Goal: Task Accomplishment & Management: Manage account settings

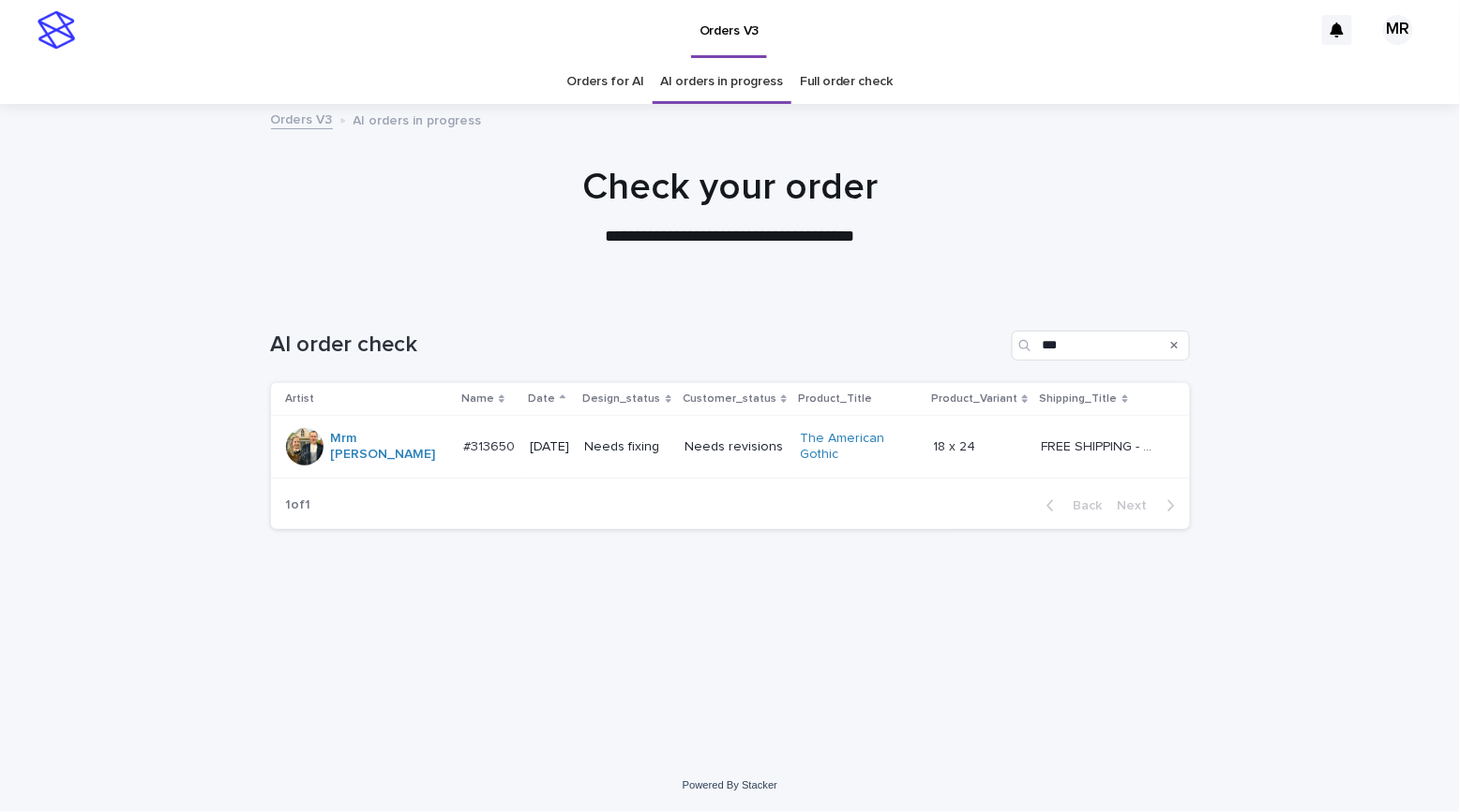
click at [686, 455] on td "Needs revisions" at bounding box center [735, 447] width 116 height 63
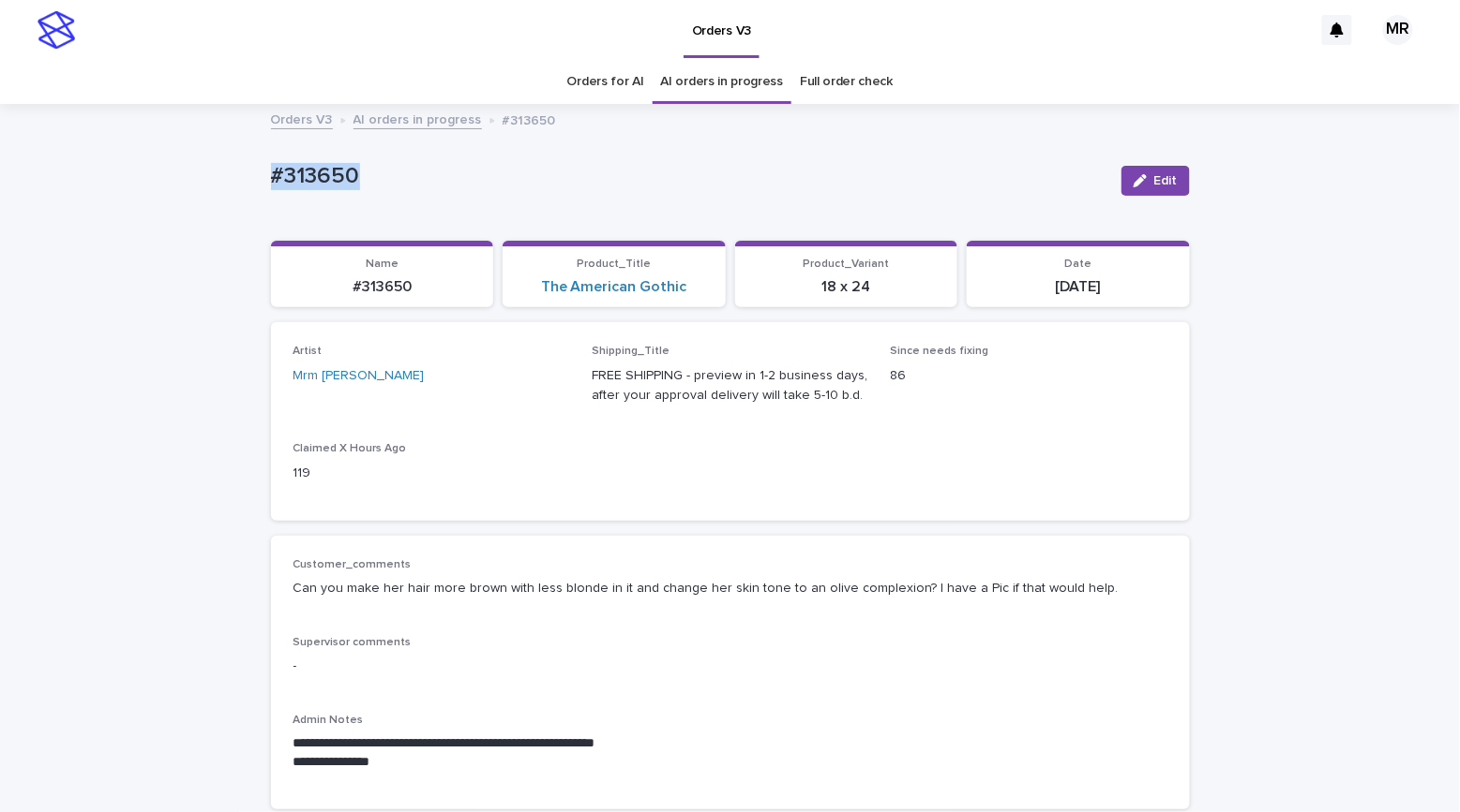
drag, startPoint x: 372, startPoint y: 169, endPoint x: 168, endPoint y: 163, distance: 204.1
copy p "#313650"
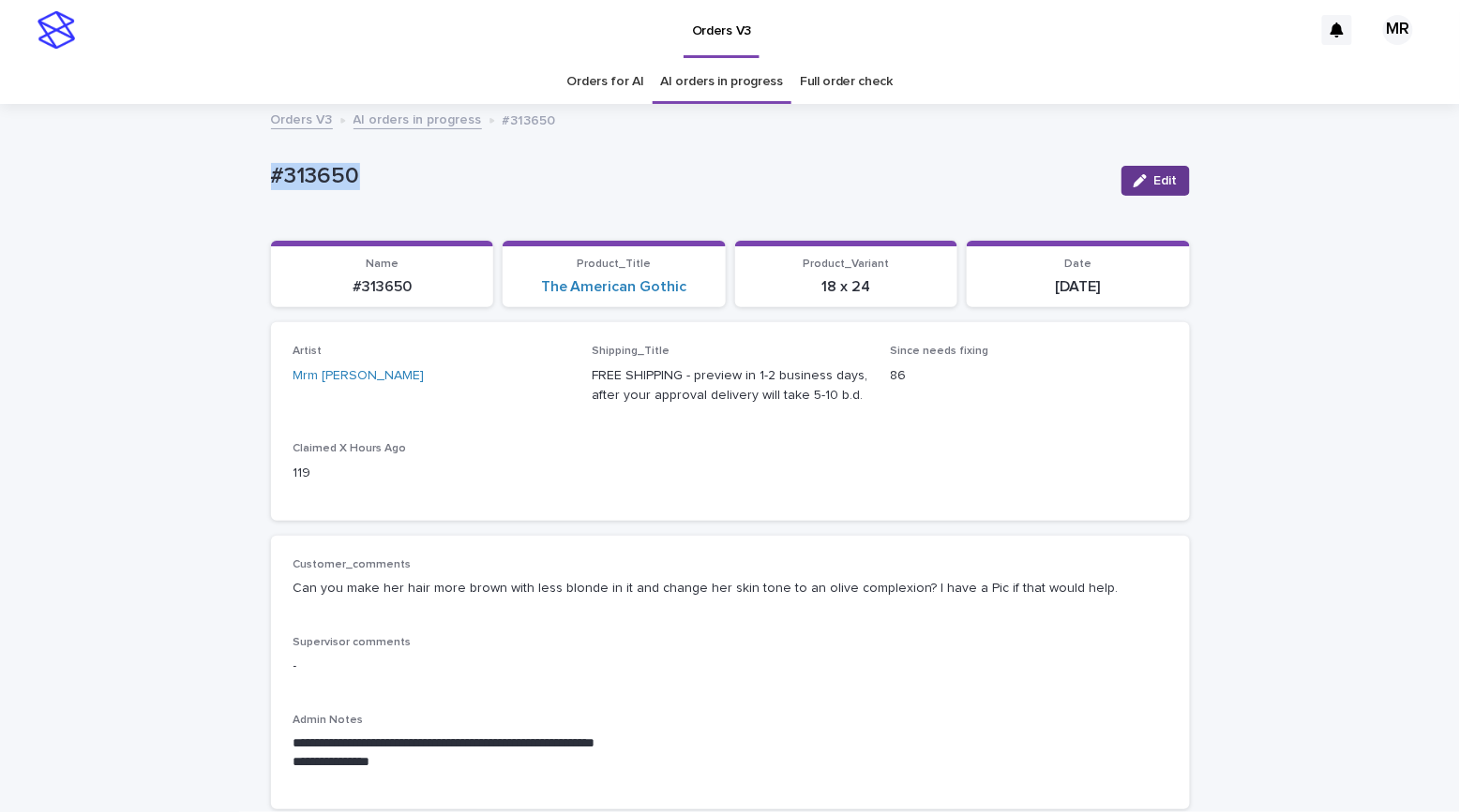
click at [1133, 180] on icon "button" at bounding box center [1140, 181] width 13 height 13
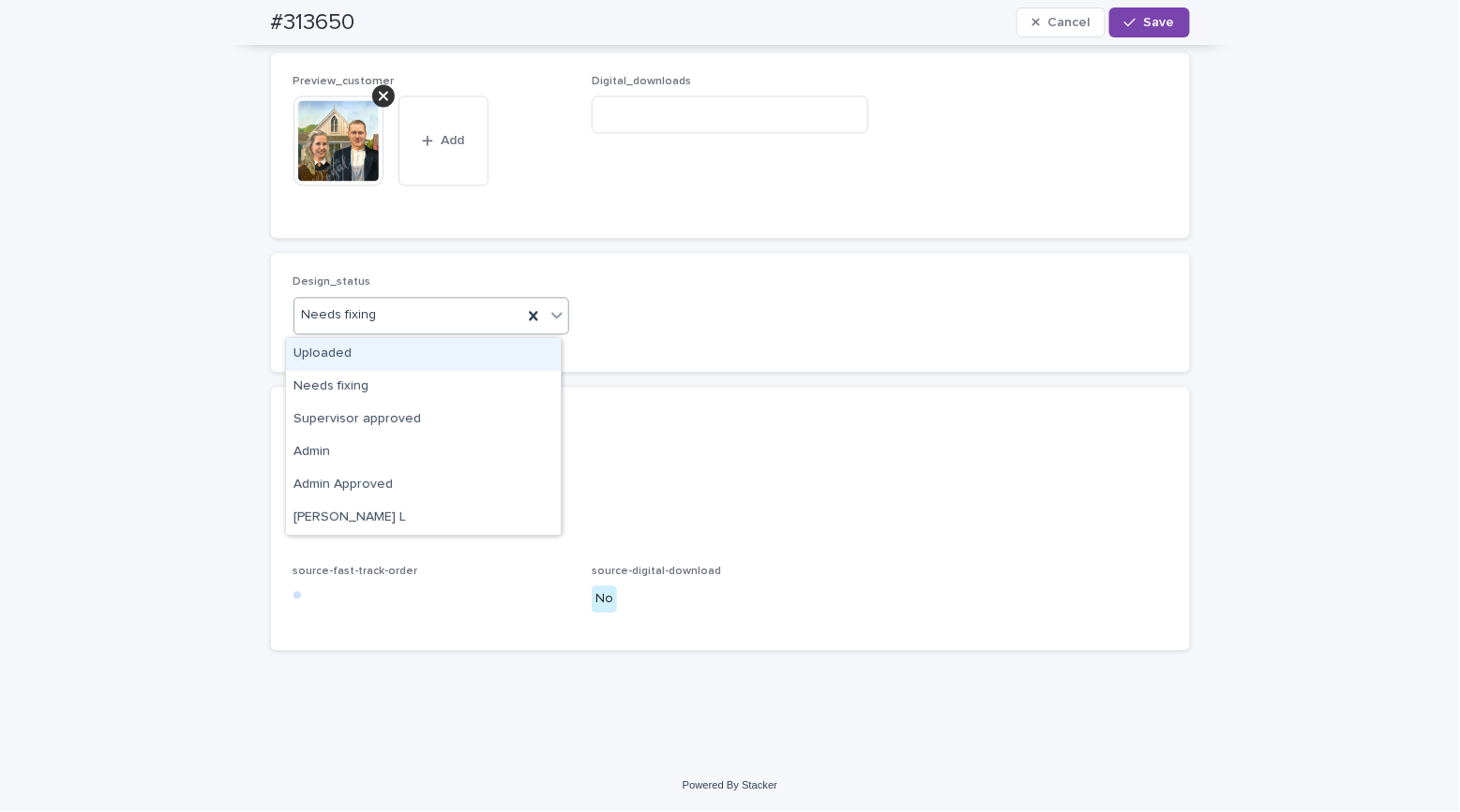
click at [366, 314] on div "Needs fixing" at bounding box center [408, 315] width 229 height 31
click at [364, 353] on div "Uploaded" at bounding box center [422, 354] width 275 height 33
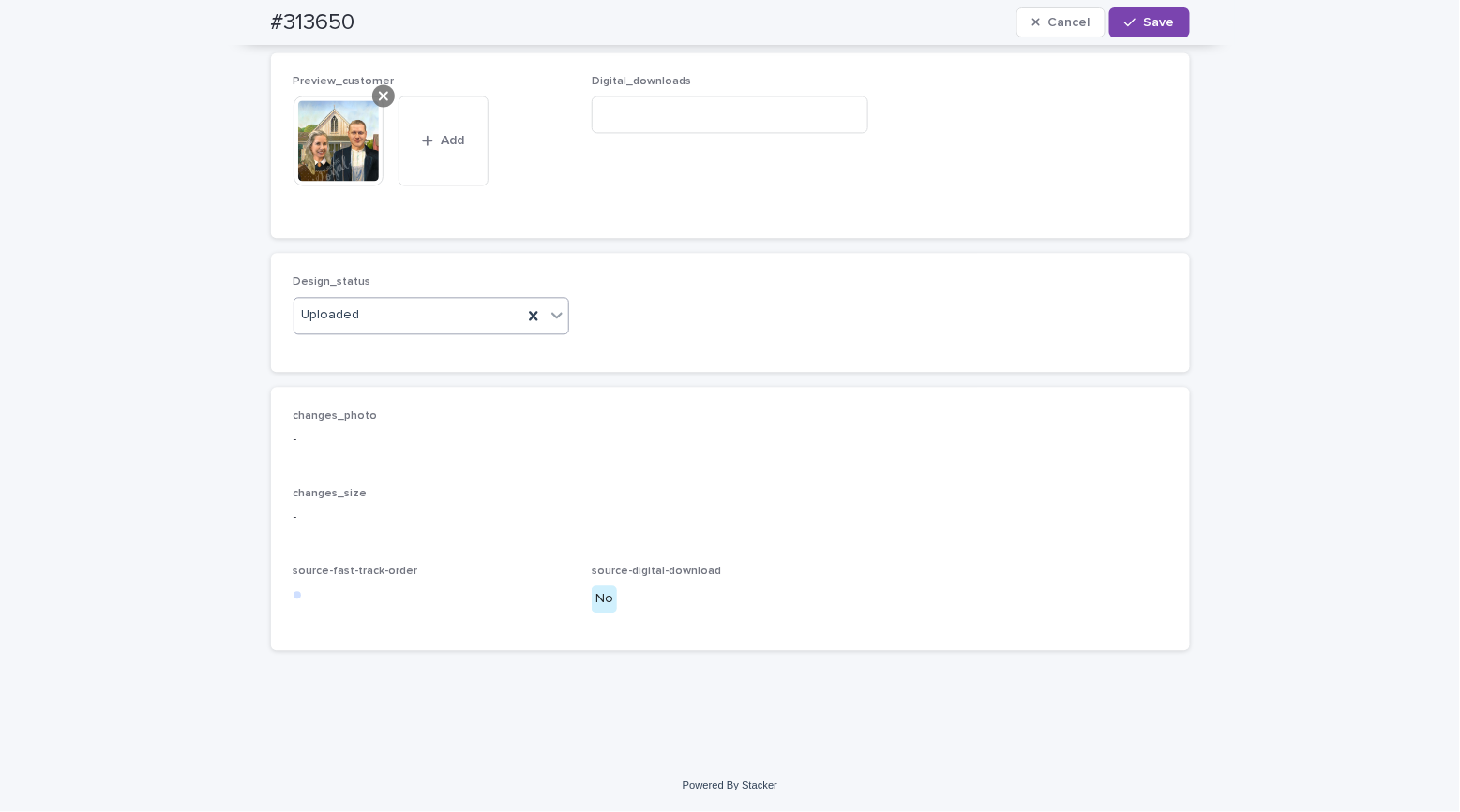
click at [378, 96] on icon at bounding box center [383, 96] width 10 height 15
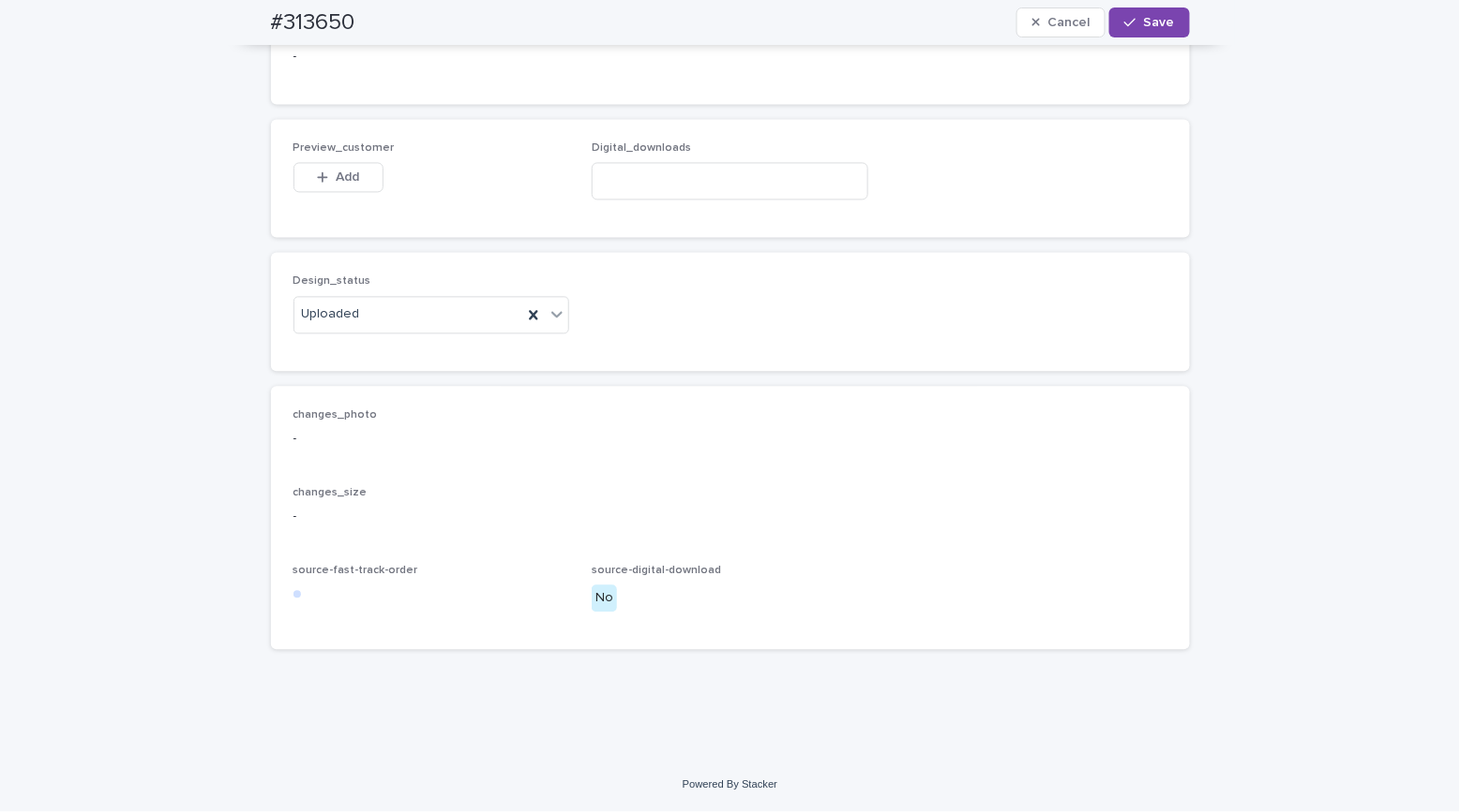
scroll to position [1331, 0]
click at [335, 185] on span "Add" at bounding box center [347, 178] width 23 height 13
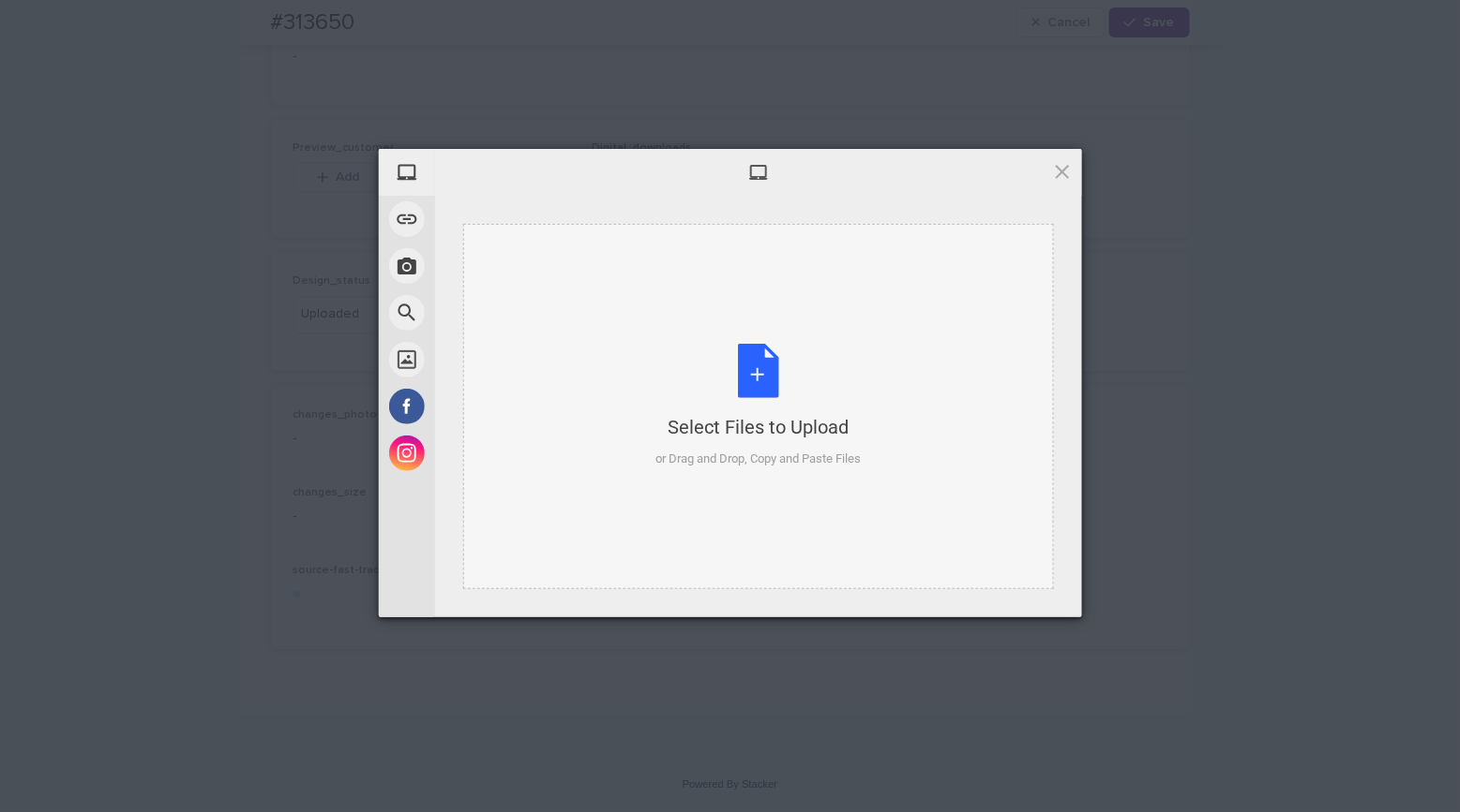
click at [762, 373] on div "Select Files to Upload or Drag and Drop, Copy and Paste Files" at bounding box center [758, 406] width 205 height 124
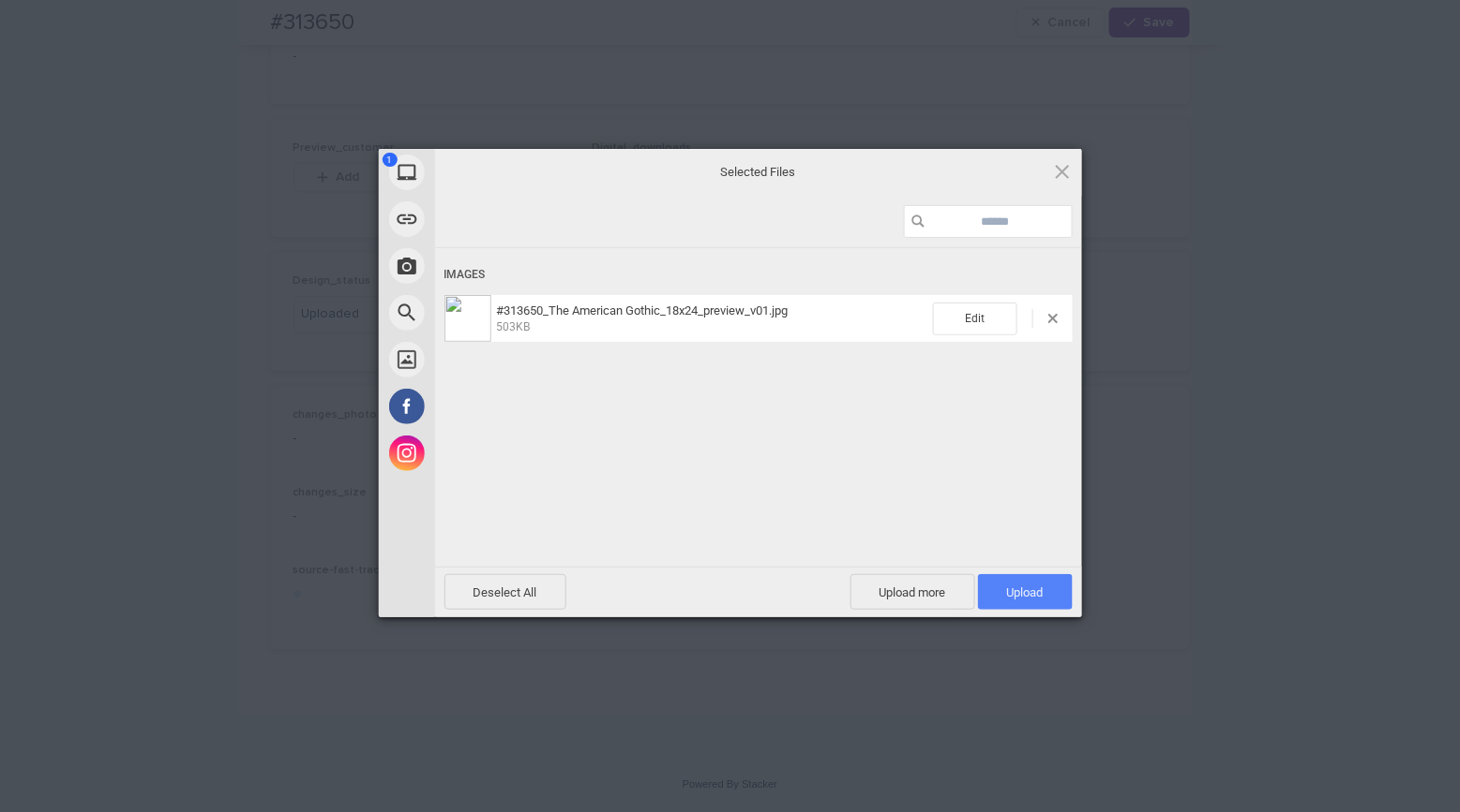
click at [1012, 607] on span "Upload 1" at bounding box center [1025, 592] width 95 height 35
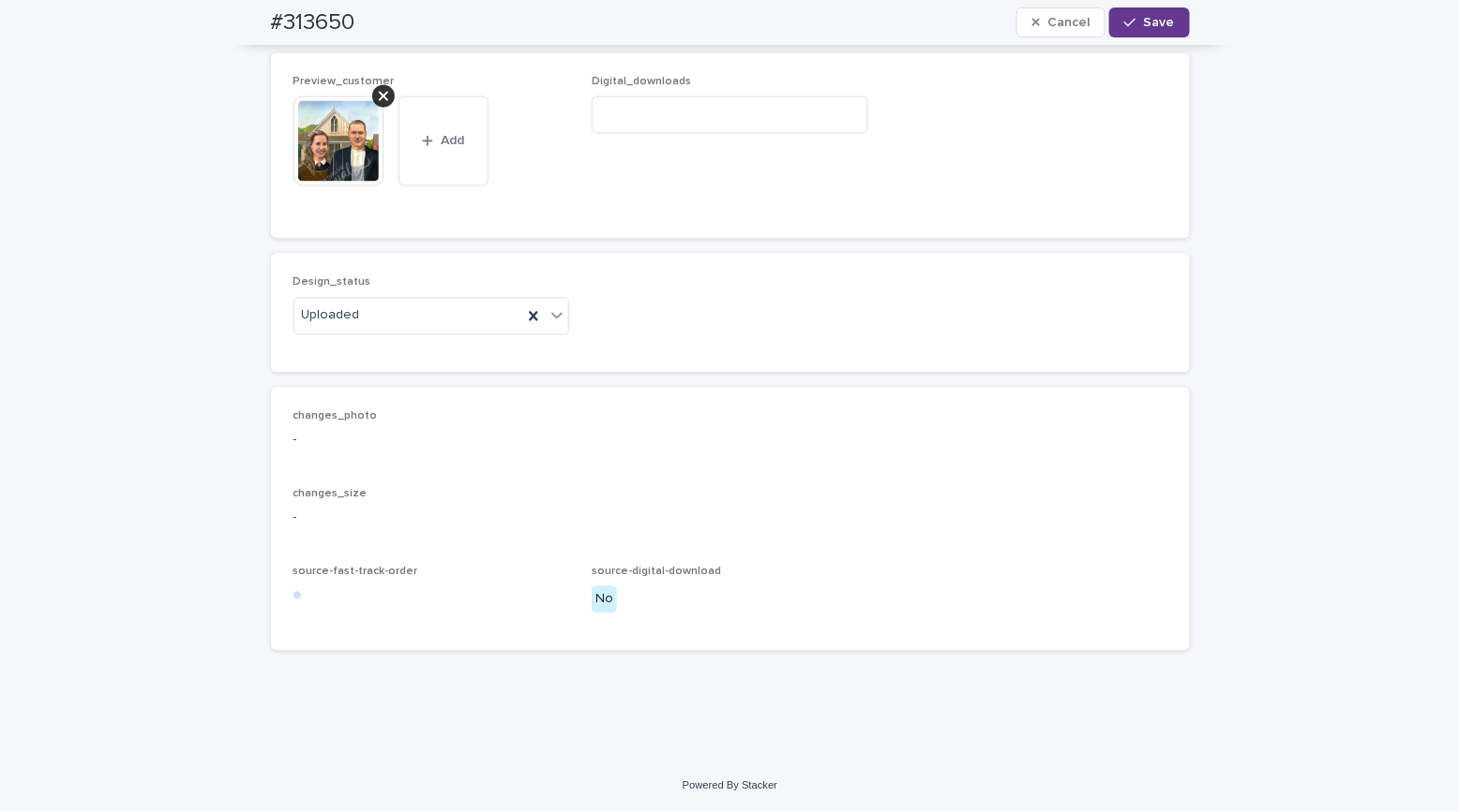
click at [1160, 27] on span "Save" at bounding box center [1159, 23] width 31 height 13
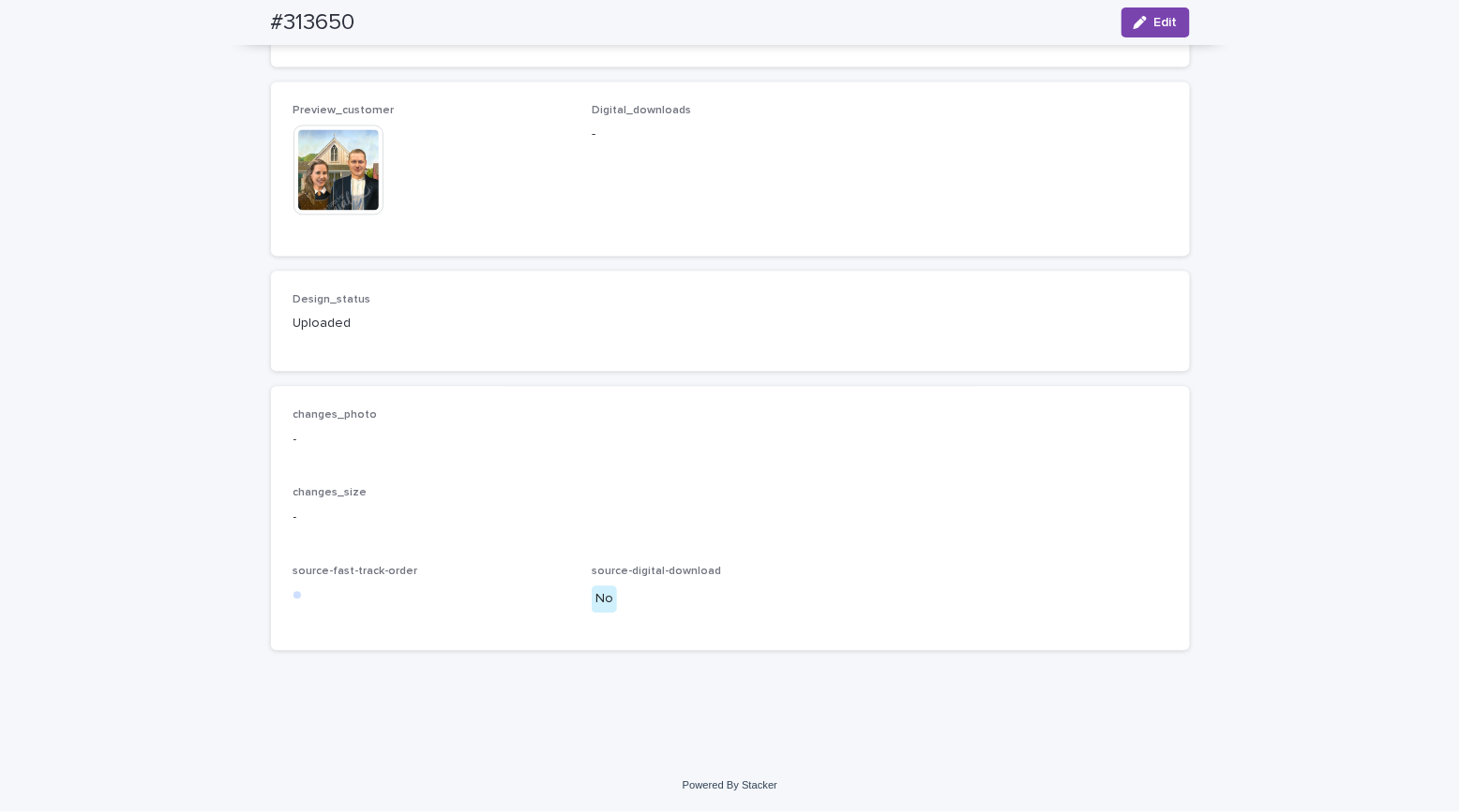
scroll to position [1103, 0]
